Goal: Complete Application Form: Complete application form

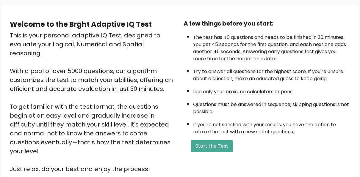
scroll to position [59, 0]
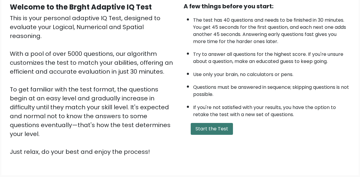
click at [217, 130] on button "Start the Test" at bounding box center [212, 129] width 42 height 12
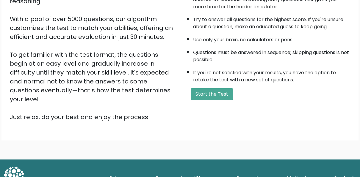
scroll to position [95, 0]
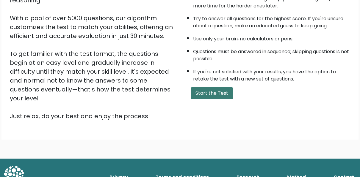
click at [211, 94] on button "Start the Test" at bounding box center [212, 93] width 42 height 12
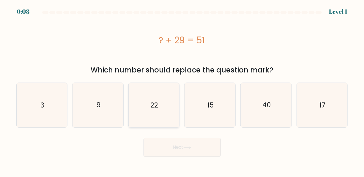
click at [156, 104] on text "22" at bounding box center [155, 106] width 8 height 10
click at [182, 90] on input "c. 22" at bounding box center [182, 89] width 0 height 1
radio input "true"
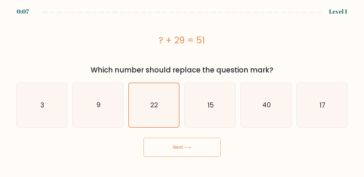
click at [172, 148] on button "Next" at bounding box center [182, 147] width 77 height 19
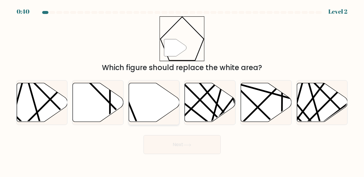
click at [139, 111] on icon at bounding box center [154, 102] width 51 height 39
click at [182, 90] on input "c." at bounding box center [182, 89] width 0 height 1
radio input "true"
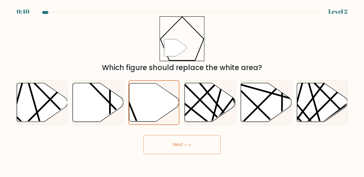
click at [170, 143] on button "Next" at bounding box center [182, 144] width 77 height 19
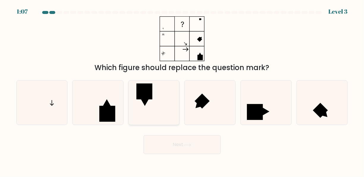
click at [155, 95] on icon at bounding box center [154, 103] width 45 height 45
click at [182, 90] on input "c." at bounding box center [182, 89] width 0 height 1
radio input "true"
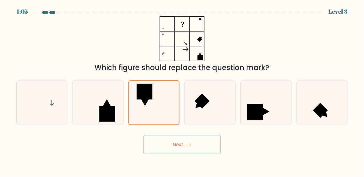
click at [194, 148] on button "Next" at bounding box center [182, 144] width 77 height 19
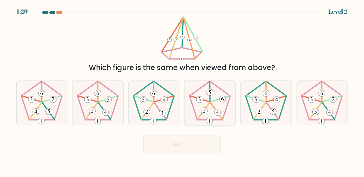
click at [210, 105] on icon at bounding box center [210, 103] width 45 height 45
click at [183, 90] on input "d." at bounding box center [182, 89] width 0 height 1
radio input "true"
click at [194, 143] on button "Next" at bounding box center [182, 144] width 77 height 19
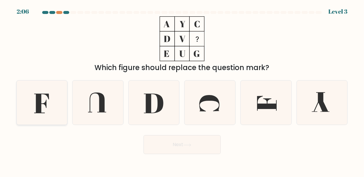
click at [32, 95] on icon at bounding box center [42, 103] width 45 height 45
click at [182, 90] on input "a." at bounding box center [182, 89] width 0 height 1
radio input "true"
click at [163, 142] on button "Next" at bounding box center [182, 144] width 77 height 19
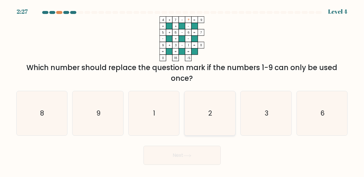
click at [208, 120] on icon "2" at bounding box center [210, 113] width 45 height 45
click at [183, 90] on input "d. 2" at bounding box center [182, 89] width 0 height 1
radio input "true"
click at [185, 156] on icon at bounding box center [187, 155] width 8 height 3
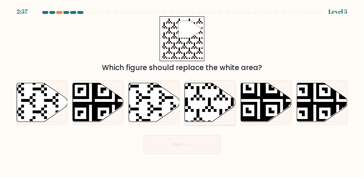
click at [201, 98] on icon at bounding box center [194, 124] width 92 height 92
click at [183, 90] on input "d." at bounding box center [182, 89] width 0 height 1
radio input "true"
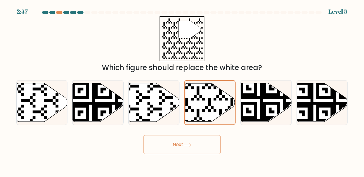
click at [191, 145] on icon at bounding box center [187, 145] width 8 height 3
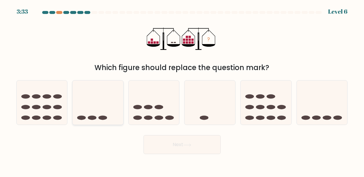
click at [89, 117] on ellipse at bounding box center [92, 118] width 9 height 4
click at [182, 90] on input "b." at bounding box center [182, 89] width 0 height 1
radio input "true"
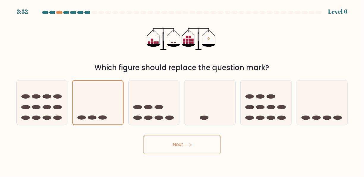
click at [169, 146] on button "Next" at bounding box center [182, 144] width 77 height 19
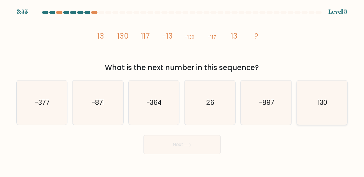
click at [312, 103] on icon "130" at bounding box center [322, 103] width 45 height 45
click at [183, 90] on input "f. 130" at bounding box center [182, 89] width 0 height 1
radio input "true"
click at [196, 146] on button "Next" at bounding box center [182, 144] width 77 height 19
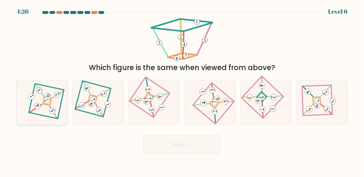
click at [51, 93] on icon at bounding box center [41, 103] width 31 height 36
click at [182, 90] on input "a." at bounding box center [182, 89] width 0 height 1
radio input "true"
click at [183, 143] on button "Next" at bounding box center [182, 144] width 77 height 19
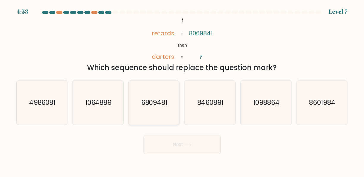
click at [162, 99] on text "6809481" at bounding box center [154, 103] width 26 height 10
click at [182, 90] on input "c. 6809481" at bounding box center [182, 89] width 0 height 1
radio input "true"
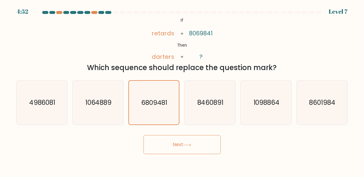
click at [182, 145] on button "Next" at bounding box center [182, 144] width 77 height 19
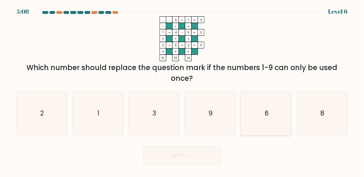
click at [257, 112] on icon "6" at bounding box center [266, 113] width 45 height 45
click at [183, 90] on input "e. 6" at bounding box center [182, 89] width 0 height 1
radio input "true"
click at [170, 161] on button "Next" at bounding box center [182, 155] width 77 height 19
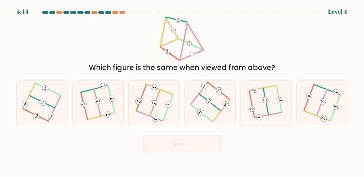
click at [255, 102] on icon at bounding box center [266, 103] width 34 height 36
click at [183, 90] on input "e." at bounding box center [182, 89] width 0 height 1
radio input "true"
click at [186, 142] on button "Next" at bounding box center [182, 144] width 77 height 19
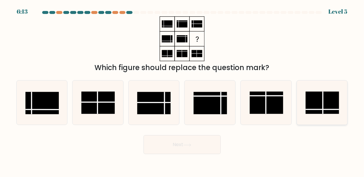
click at [324, 101] on rect at bounding box center [323, 103] width 34 height 23
click at [183, 90] on input "f." at bounding box center [182, 89] width 0 height 1
radio input "true"
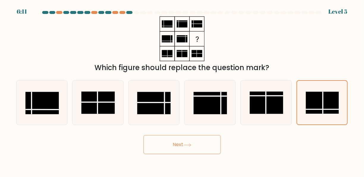
click at [174, 147] on button "Next" at bounding box center [182, 144] width 77 height 19
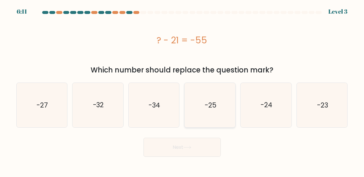
click at [219, 108] on icon "-25" at bounding box center [210, 105] width 45 height 45
click at [183, 90] on input "d. -25" at bounding box center [182, 89] width 0 height 1
radio input "true"
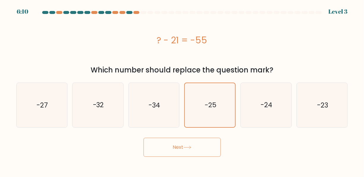
click at [185, 153] on button "Next" at bounding box center [182, 147] width 77 height 19
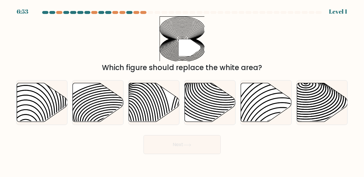
click at [186, 149] on button "Next" at bounding box center [182, 144] width 77 height 19
click at [308, 98] on icon at bounding box center [322, 102] width 51 height 39
click at [183, 90] on input "f." at bounding box center [182, 89] width 0 height 1
radio input "true"
click at [183, 150] on button "Next" at bounding box center [182, 144] width 77 height 19
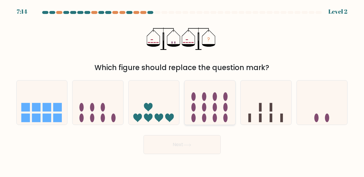
click at [212, 117] on icon at bounding box center [210, 103] width 51 height 42
click at [183, 90] on input "d." at bounding box center [182, 89] width 0 height 1
radio input "true"
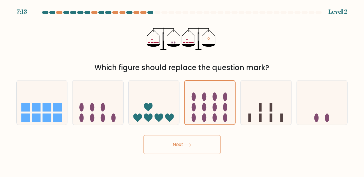
click at [194, 148] on button "Next" at bounding box center [182, 144] width 77 height 19
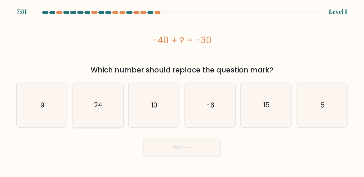
click at [110, 106] on icon "24" at bounding box center [98, 105] width 45 height 45
click at [182, 90] on input "b. 24" at bounding box center [182, 89] width 0 height 1
radio input "true"
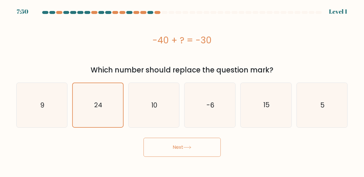
click at [186, 148] on icon at bounding box center [187, 147] width 8 height 3
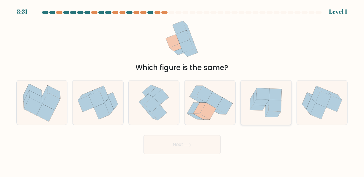
click at [270, 112] on icon at bounding box center [274, 115] width 16 height 6
click at [183, 90] on input "e." at bounding box center [182, 89] width 0 height 1
radio input "true"
click at [200, 146] on button "Next" at bounding box center [182, 144] width 77 height 19
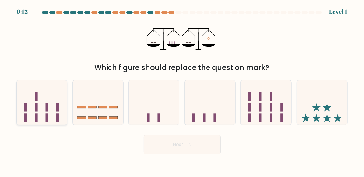
click at [34, 115] on icon at bounding box center [42, 103] width 51 height 42
click at [182, 90] on input "a." at bounding box center [182, 89] width 0 height 1
radio input "true"
click at [168, 148] on button "Next" at bounding box center [182, 144] width 77 height 19
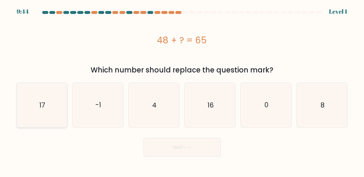
click at [45, 104] on text "17" at bounding box center [42, 106] width 6 height 10
click at [182, 90] on input "a. 17" at bounding box center [182, 89] width 0 height 1
radio input "true"
click at [189, 147] on icon at bounding box center [187, 147] width 8 height 3
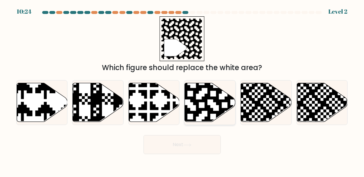
click at [218, 107] on icon at bounding box center [210, 102] width 51 height 39
click at [183, 90] on input "d." at bounding box center [182, 89] width 0 height 1
radio input "true"
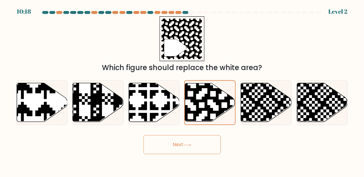
click at [200, 145] on button "Next" at bounding box center [182, 144] width 77 height 19
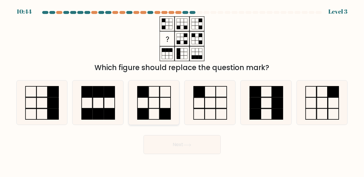
click at [147, 109] on rect at bounding box center [143, 114] width 11 height 11
click at [182, 90] on input "c." at bounding box center [182, 89] width 0 height 1
radio input "true"
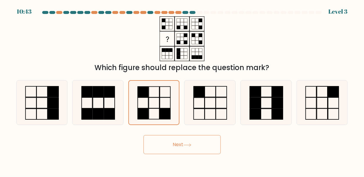
click at [163, 146] on button "Next" at bounding box center [182, 144] width 77 height 19
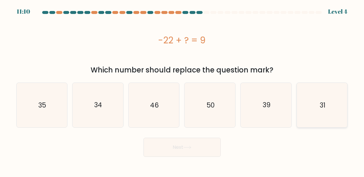
click at [329, 107] on icon "31" at bounding box center [322, 105] width 45 height 45
click at [183, 90] on input "f. 31" at bounding box center [182, 89] width 0 height 1
radio input "true"
click at [173, 148] on button "Next" at bounding box center [182, 147] width 77 height 19
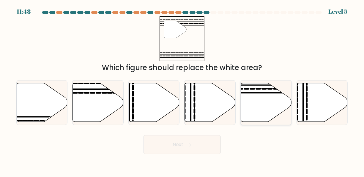
click at [253, 94] on icon at bounding box center [266, 102] width 51 height 39
click at [183, 90] on input "e." at bounding box center [182, 89] width 0 height 1
radio input "true"
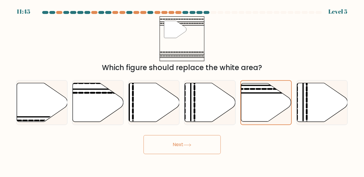
click at [189, 140] on button "Next" at bounding box center [182, 144] width 77 height 19
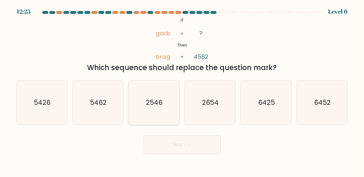
click at [154, 108] on icon "2546" at bounding box center [154, 103] width 45 height 45
click at [182, 90] on input "c. 2546" at bounding box center [182, 89] width 0 height 1
radio input "true"
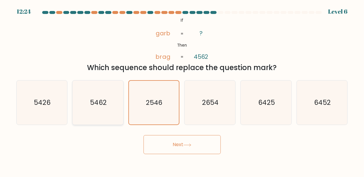
click at [102, 101] on text "5462" at bounding box center [98, 103] width 17 height 10
click at [182, 90] on input "b. 5462" at bounding box center [182, 89] width 0 height 1
radio input "true"
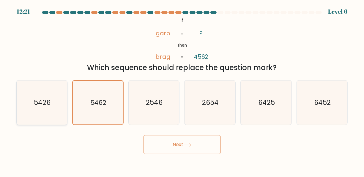
click at [48, 100] on text "5426" at bounding box center [42, 103] width 17 height 10
click at [182, 90] on input "a. 5426" at bounding box center [182, 89] width 0 height 1
radio input "true"
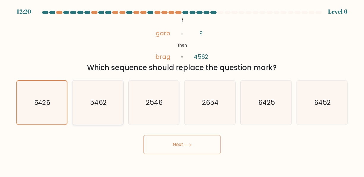
click at [85, 103] on icon "5462" at bounding box center [98, 103] width 45 height 45
click at [182, 90] on input "b. 5462" at bounding box center [182, 89] width 0 height 1
radio input "true"
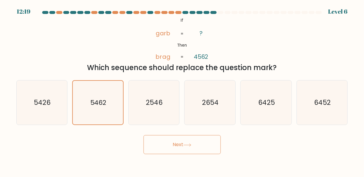
click at [165, 141] on button "Next" at bounding box center [182, 144] width 77 height 19
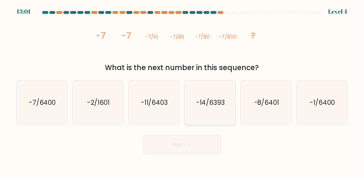
click at [200, 103] on text "-14/6393" at bounding box center [210, 103] width 29 height 10
click at [183, 90] on input "d. -14/6393" at bounding box center [182, 89] width 0 height 1
radio input "true"
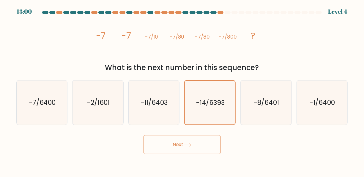
click at [180, 142] on button "Next" at bounding box center [182, 144] width 77 height 19
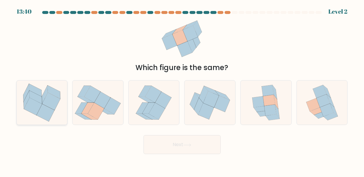
click at [51, 100] on icon at bounding box center [51, 102] width 18 height 18
click at [182, 90] on input "a." at bounding box center [182, 89] width 0 height 1
radio input "true"
click at [175, 145] on button "Next" at bounding box center [182, 144] width 77 height 19
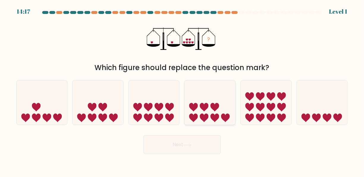
click at [205, 116] on icon at bounding box center [204, 118] width 9 height 9
click at [183, 90] on input "d." at bounding box center [182, 89] width 0 height 1
radio input "true"
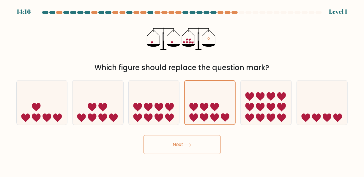
click at [194, 143] on button "Next" at bounding box center [182, 144] width 77 height 19
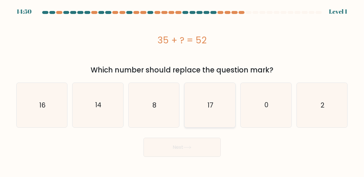
click at [223, 109] on icon "17" at bounding box center [210, 105] width 45 height 45
click at [183, 90] on input "d. 17" at bounding box center [182, 89] width 0 height 1
radio input "true"
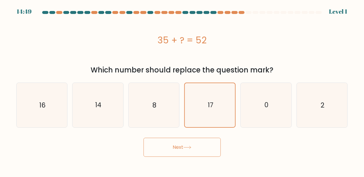
click at [196, 150] on button "Next" at bounding box center [182, 147] width 77 height 19
click at [189, 145] on button "Next" at bounding box center [182, 147] width 77 height 19
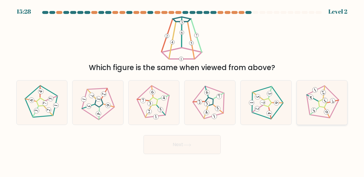
click at [334, 103] on 543 at bounding box center [333, 101] width 7 height 7
click at [183, 90] on input "f." at bounding box center [182, 89] width 0 height 1
radio input "true"
click at [193, 149] on button "Next" at bounding box center [182, 144] width 77 height 19
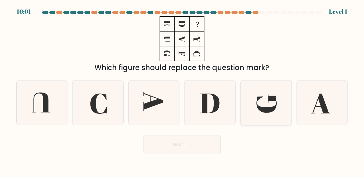
click at [276, 109] on icon at bounding box center [266, 103] width 45 height 45
click at [183, 90] on input "e." at bounding box center [182, 89] width 0 height 1
radio input "true"
click at [159, 102] on icon at bounding box center [154, 101] width 20 height 19
click at [182, 90] on input "c." at bounding box center [182, 89] width 0 height 1
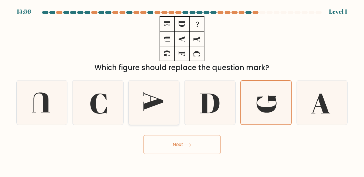
radio input "true"
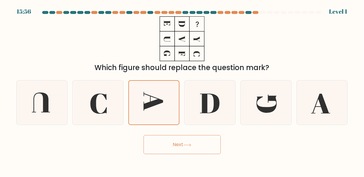
click at [170, 147] on button "Next" at bounding box center [182, 144] width 77 height 19
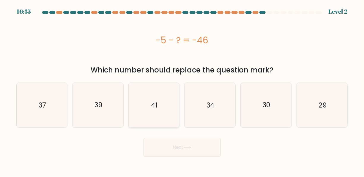
click at [138, 102] on icon "41" at bounding box center [154, 105] width 45 height 45
click at [182, 90] on input "c. 41" at bounding box center [182, 89] width 0 height 1
radio input "true"
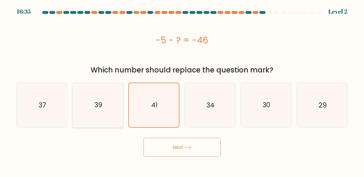
click at [104, 103] on icon "39" at bounding box center [98, 105] width 45 height 45
click at [182, 90] on input "b. 39" at bounding box center [182, 89] width 0 height 1
radio input "true"
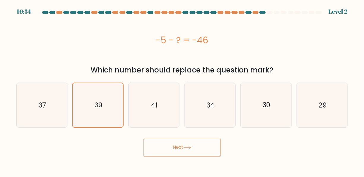
click at [170, 145] on button "Next" at bounding box center [182, 147] width 77 height 19
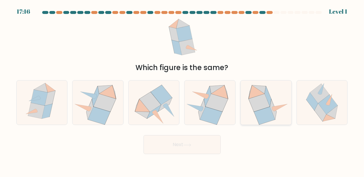
click at [252, 106] on icon at bounding box center [266, 103] width 46 height 45
click at [183, 90] on input "e." at bounding box center [182, 89] width 0 height 1
radio input "true"
click at [194, 146] on button "Next" at bounding box center [182, 144] width 77 height 19
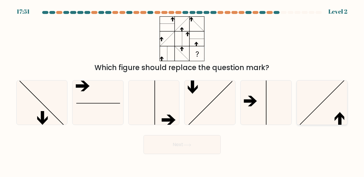
click at [324, 116] on icon at bounding box center [322, 103] width 45 height 45
click at [183, 90] on input "f." at bounding box center [182, 89] width 0 height 1
radio input "true"
click at [189, 139] on button "Next" at bounding box center [182, 144] width 77 height 19
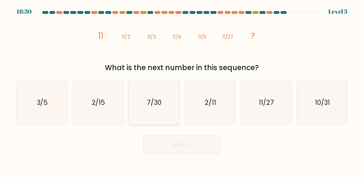
click at [151, 105] on text "7/30" at bounding box center [154, 103] width 15 height 10
click at [182, 90] on input "c. 7/30" at bounding box center [182, 89] width 0 height 1
radio input "true"
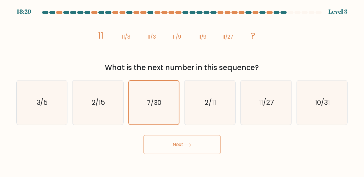
drag, startPoint x: 184, startPoint y: 143, endPoint x: 170, endPoint y: 106, distance: 39.4
click at [184, 144] on button "Next" at bounding box center [182, 144] width 77 height 19
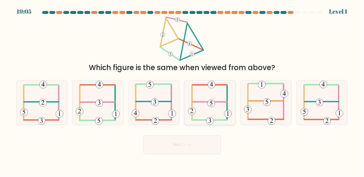
click at [207, 109] on icon at bounding box center [210, 103] width 44 height 45
click at [183, 90] on input "d." at bounding box center [182, 89] width 0 height 1
radio input "true"
click at [185, 149] on button "Next" at bounding box center [182, 144] width 77 height 19
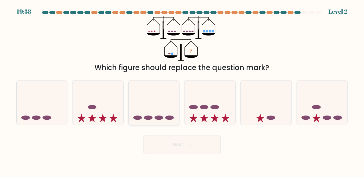
click at [148, 115] on icon at bounding box center [154, 103] width 51 height 42
click at [182, 90] on input "c." at bounding box center [182, 89] width 0 height 1
radio input "true"
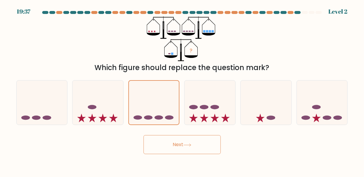
click at [177, 150] on button "Next" at bounding box center [182, 144] width 77 height 19
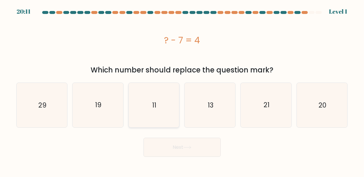
drag, startPoint x: 140, startPoint y: 103, endPoint x: 144, endPoint y: 104, distance: 4.0
click at [140, 103] on icon "11" at bounding box center [154, 105] width 45 height 45
click at [182, 90] on input "c. 11" at bounding box center [182, 89] width 0 height 1
radio input "true"
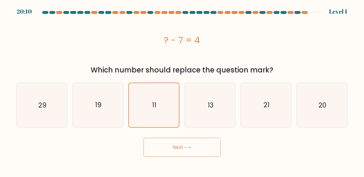
click at [202, 149] on button "Next" at bounding box center [182, 147] width 77 height 19
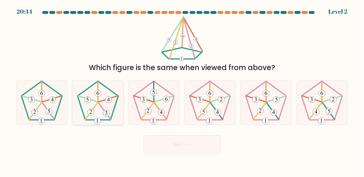
click at [95, 98] on icon at bounding box center [98, 103] width 45 height 45
click at [182, 90] on input "b." at bounding box center [182, 89] width 0 height 1
radio input "true"
click at [186, 143] on button "Next" at bounding box center [182, 144] width 77 height 19
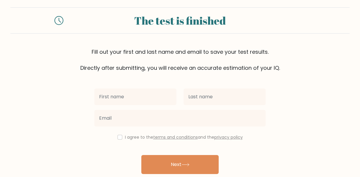
scroll to position [31, 0]
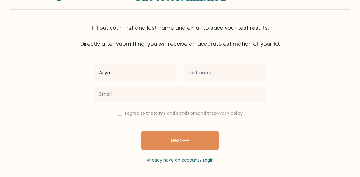
type input "Ailyn"
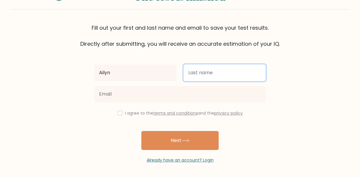
click at [211, 76] on input "text" at bounding box center [224, 73] width 82 height 17
type input "Moreno"
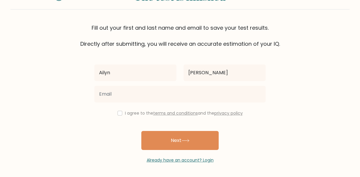
type input "reukim9@gmail.com"
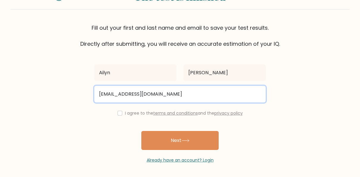
drag, startPoint x: 151, startPoint y: 93, endPoint x: 90, endPoint y: 91, distance: 61.0
click at [90, 91] on form "The test is finished Fill out your first and last name and email to save your t…" at bounding box center [180, 73] width 360 height 180
type input "morenoailyn7539@gmail.com"
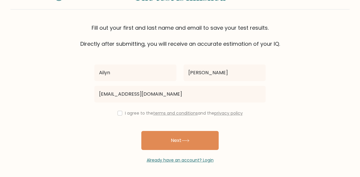
click at [120, 114] on div "I agree to the terms and conditions and the privacy policy" at bounding box center [180, 113] width 178 height 7
click at [120, 114] on input "checkbox" at bounding box center [119, 113] width 5 height 5
checkbox input "true"
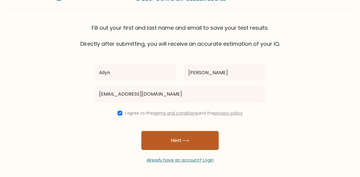
click at [177, 140] on button "Next" at bounding box center [179, 140] width 77 height 19
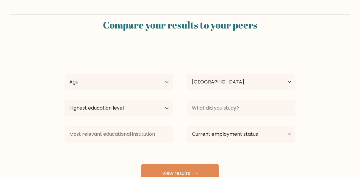
select select "PH"
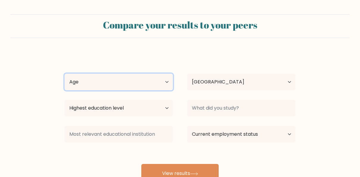
click at [161, 80] on select "Age Under [DEMOGRAPHIC_DATA] [DEMOGRAPHIC_DATA] [DEMOGRAPHIC_DATA] [DEMOGRAPHIC…" at bounding box center [119, 82] width 108 height 17
select select "25_34"
click at [65, 74] on select "Age Under 18 years old 18-24 years old 25-34 years old 35-44 years old 45-54 ye…" at bounding box center [119, 82] width 108 height 17
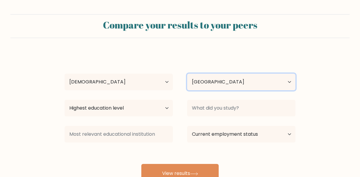
click at [216, 83] on select "Country Afghanistan Albania Algeria American Samoa Andorra Angola Anguilla Anta…" at bounding box center [241, 82] width 108 height 17
click at [217, 83] on select "Country Afghanistan Albania Algeria American Samoa Andorra Angola Anguilla Anta…" at bounding box center [241, 82] width 108 height 17
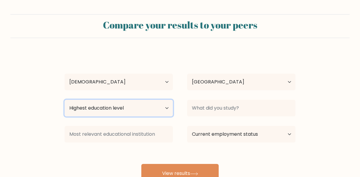
click at [120, 111] on select "Highest education level No schooling Primary Lower Secondary Upper Secondary Oc…" at bounding box center [119, 108] width 108 height 17
select select "occupation_specific"
click at [65, 100] on select "Highest education level No schooling Primary Lower Secondary Upper Secondary Oc…" at bounding box center [119, 108] width 108 height 17
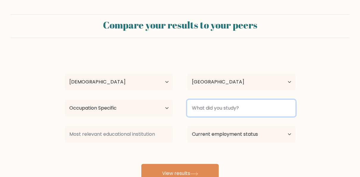
click at [207, 106] on input at bounding box center [241, 108] width 108 height 17
click at [227, 108] on input at bounding box center [241, 108] width 108 height 17
type input "P"
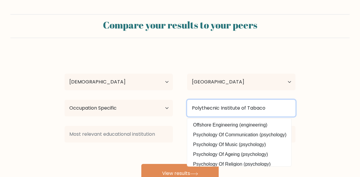
type input "Polythecnic Institute of Tabaco"
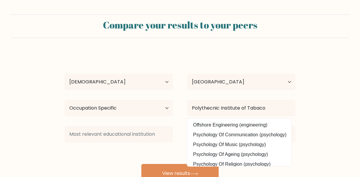
click at [318, 105] on form "Compare your results to your peers Ailyn Moreno Age Under 18 years old 18-24 ye…" at bounding box center [180, 98] width 360 height 169
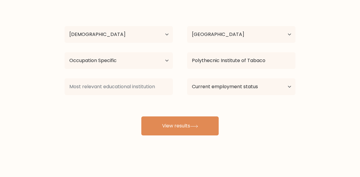
scroll to position [48, 0]
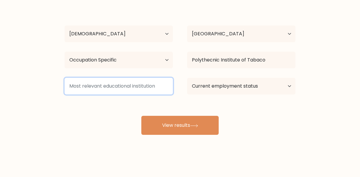
click at [96, 87] on input at bounding box center [119, 86] width 108 height 17
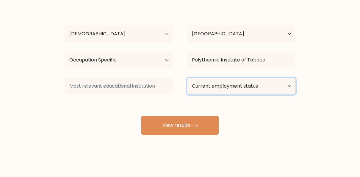
click at [266, 84] on select "Current employment status Employed Student Retired Other / prefer not to answer" at bounding box center [241, 86] width 108 height 17
select select "other"
click at [187, 78] on select "Current employment status Employed Student Retired Other / prefer not to answer" at bounding box center [241, 86] width 108 height 17
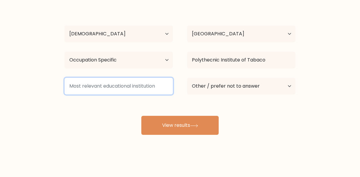
click at [124, 89] on input at bounding box center [119, 86] width 108 height 17
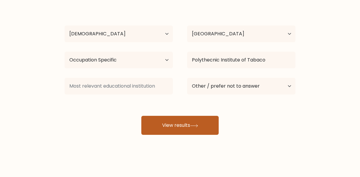
click at [172, 127] on button "View results" at bounding box center [179, 125] width 77 height 19
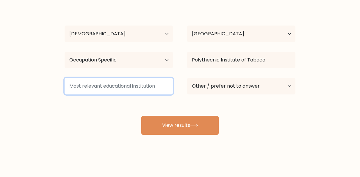
click at [89, 93] on input at bounding box center [119, 86] width 108 height 17
click at [93, 89] on input at bounding box center [119, 86] width 108 height 17
click at [150, 87] on input at bounding box center [119, 86] width 108 height 17
click at [141, 86] on input at bounding box center [119, 86] width 108 height 17
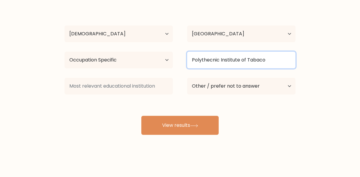
drag, startPoint x: 269, startPoint y: 63, endPoint x: 192, endPoint y: 59, distance: 76.8
click at [192, 59] on input "Polythecnic Institute of Tabaco" at bounding box center [241, 60] width 108 height 17
click at [277, 58] on input "Polythecnic Institute of Tabaco" at bounding box center [241, 60] width 108 height 17
type input "P"
type input "E"
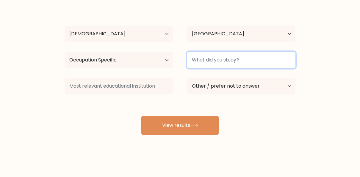
type input "S"
type input "Consumer Electronics NCII"
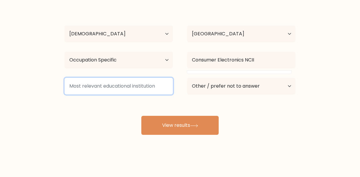
click at [119, 90] on input at bounding box center [119, 86] width 108 height 17
paste input "Polythecnic Institute of Tabaco"
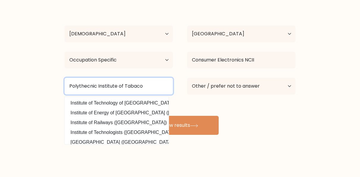
type input "Polythecnic Institute of Tabaco"
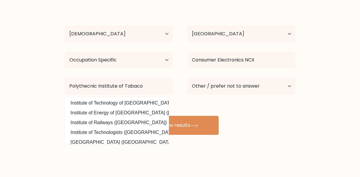
click at [247, 121] on div "Ailyn Moreno Age Under 18 years old 18-24 years old 25-34 years old 35-44 years…" at bounding box center [180, 69] width 238 height 131
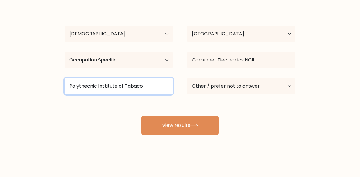
click at [149, 87] on input "Polythecnic Institute of Tabaco" at bounding box center [119, 86] width 108 height 17
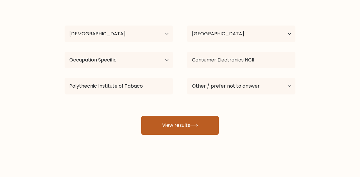
click at [183, 126] on button "View results" at bounding box center [179, 125] width 77 height 19
